Goal: Transaction & Acquisition: Register for event/course

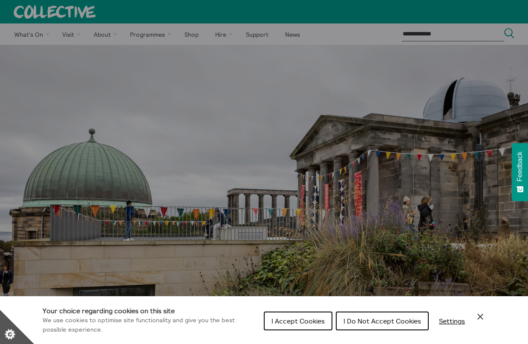
scroll to position [239, 0]
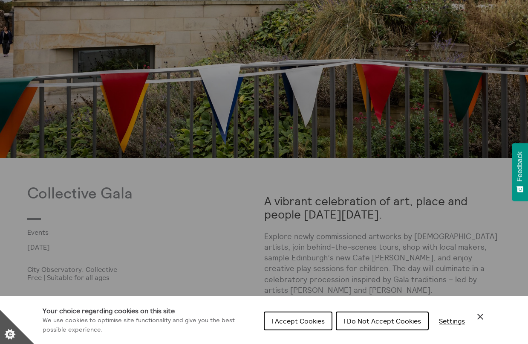
click at [307, 317] on span "I Accept Cookies" at bounding box center [298, 320] width 53 height 9
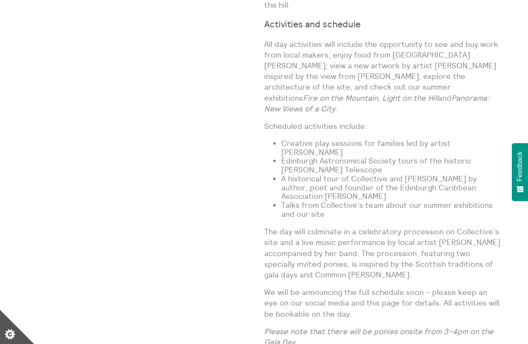
scroll to position [665, 0]
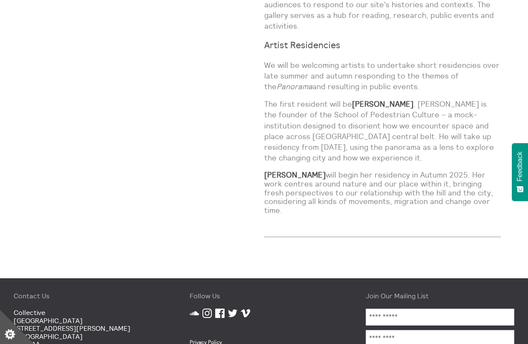
scroll to position [763, 0]
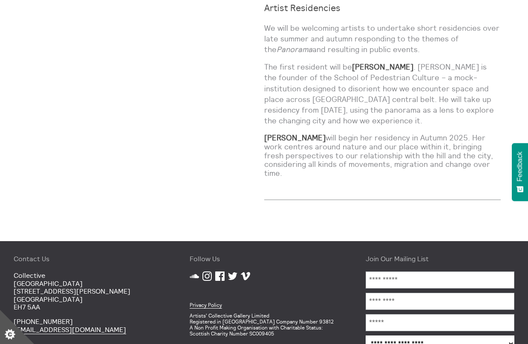
click at [219, 271] on icon "Facebook" at bounding box center [219, 275] width 9 height 9
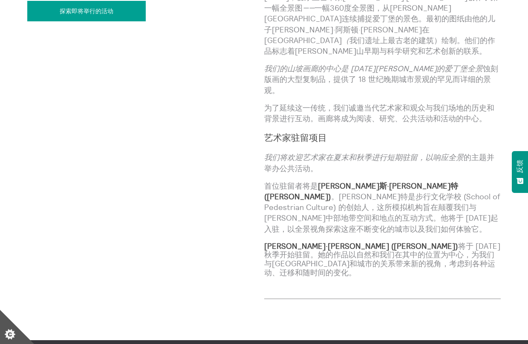
scroll to position [269, 0]
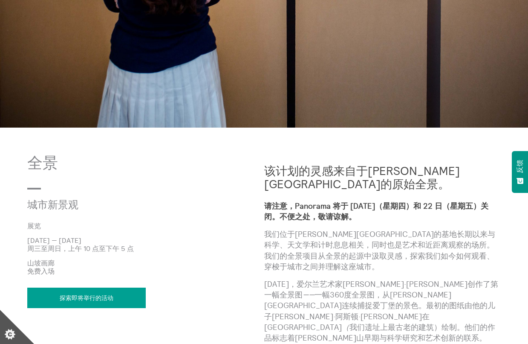
click at [102, 298] on font "探索即将举行的活动" at bounding box center [87, 298] width 54 height 8
